Goal: Task Accomplishment & Management: Manage account settings

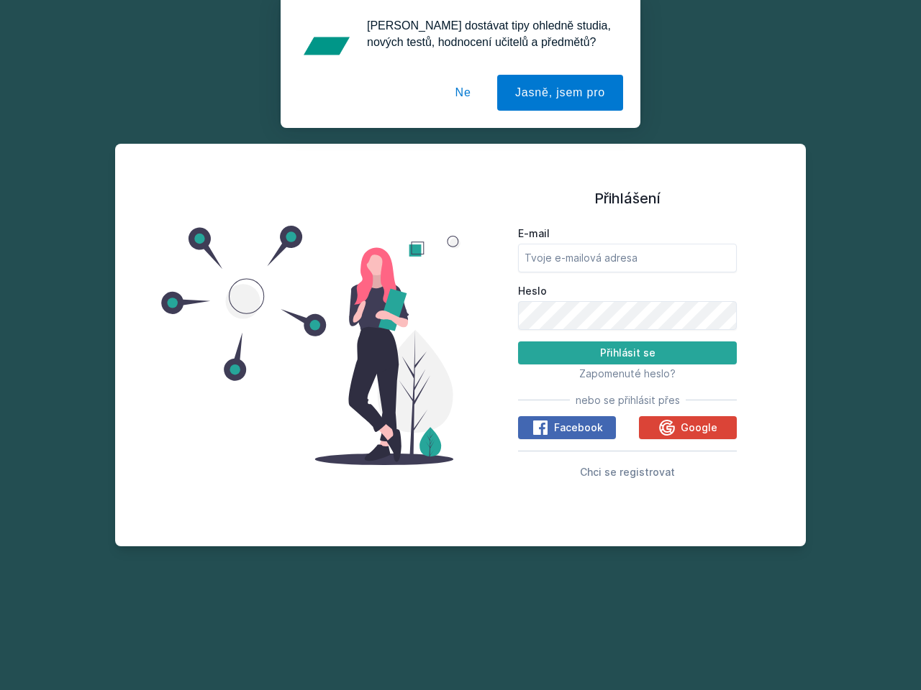
click at [627, 373] on span "Zapomenuté heslo?" at bounding box center [627, 374] width 96 height 12
click at [567, 428] on span "Facebook" at bounding box center [578, 428] width 49 height 14
click at [541, 428] on icon at bounding box center [539, 427] width 17 height 17
click at [688, 428] on span "Google" at bounding box center [698, 428] width 37 height 14
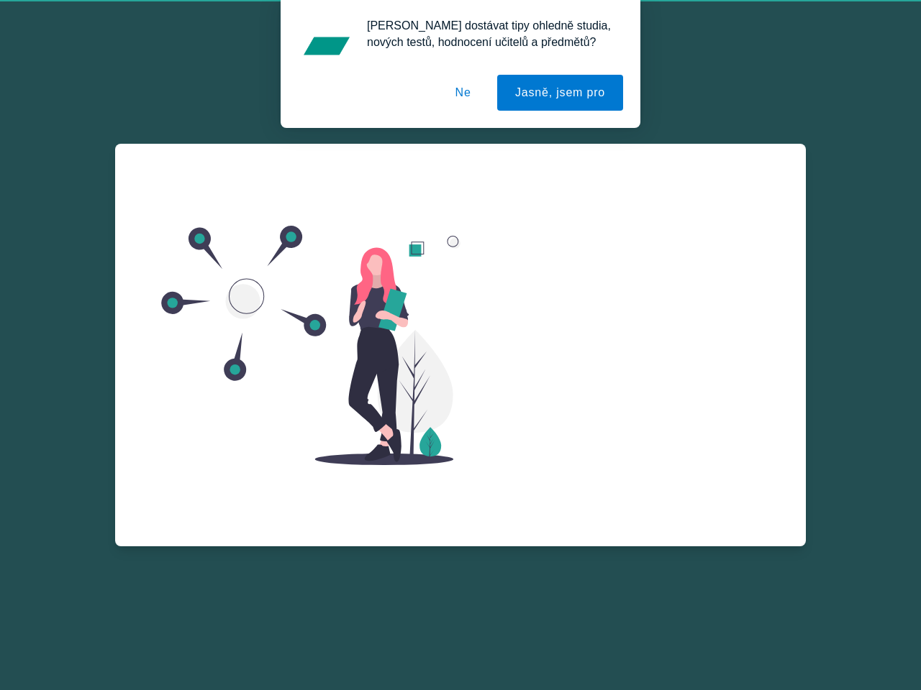
click at [668, 437] on icon at bounding box center [667, 445] width 16 height 16
click at [627, 472] on div "Zapomenuté heslo E-mail Zažádat o obnovu hesla Vzpomněl jsem si na heslo" at bounding box center [627, 316] width 219 height 345
click at [562, 93] on button "Jasně, jsem pro" at bounding box center [560, 93] width 126 height 36
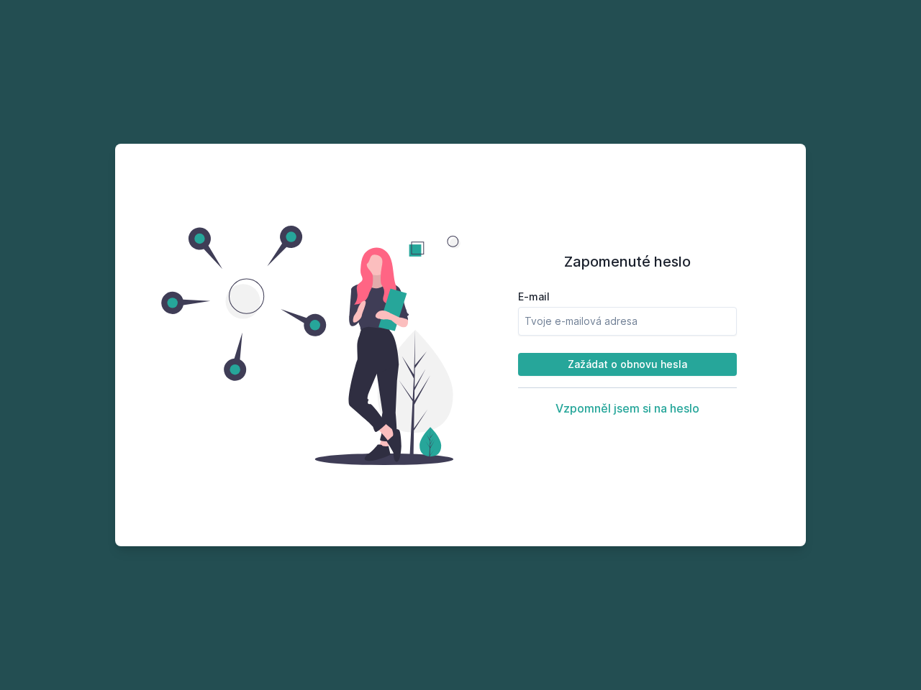
click at [467, 93] on div "[PERSON_NAME] dostávat tipy ohledně studia, nových testů, hodnocení učitelů a p…" at bounding box center [460, 64] width 921 height 128
